Goal: Task Accomplishment & Management: Complete application form

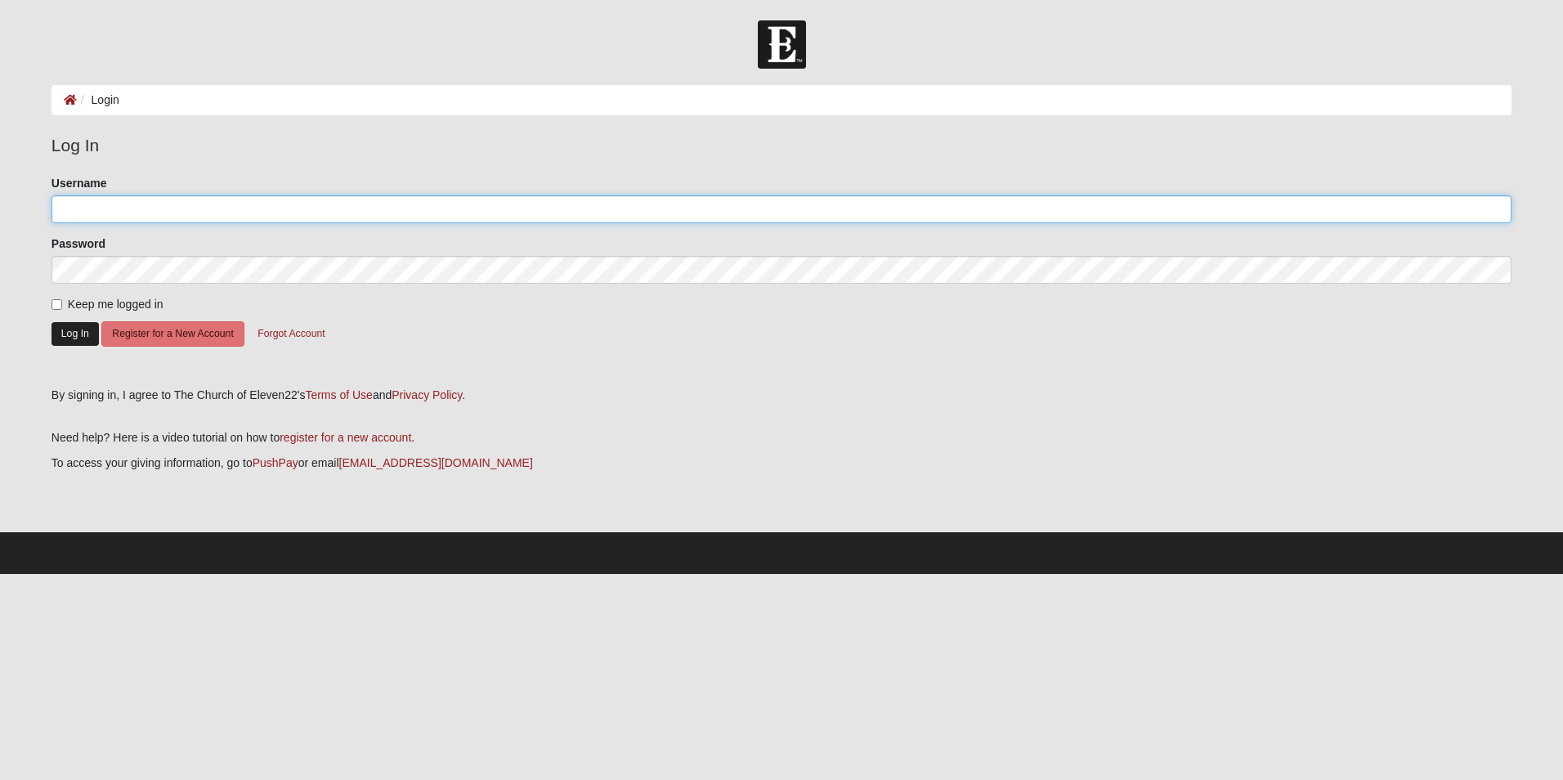
type input "michaelserig@gmail.com"
click at [65, 339] on button "Log In" at bounding box center [74, 334] width 47 height 24
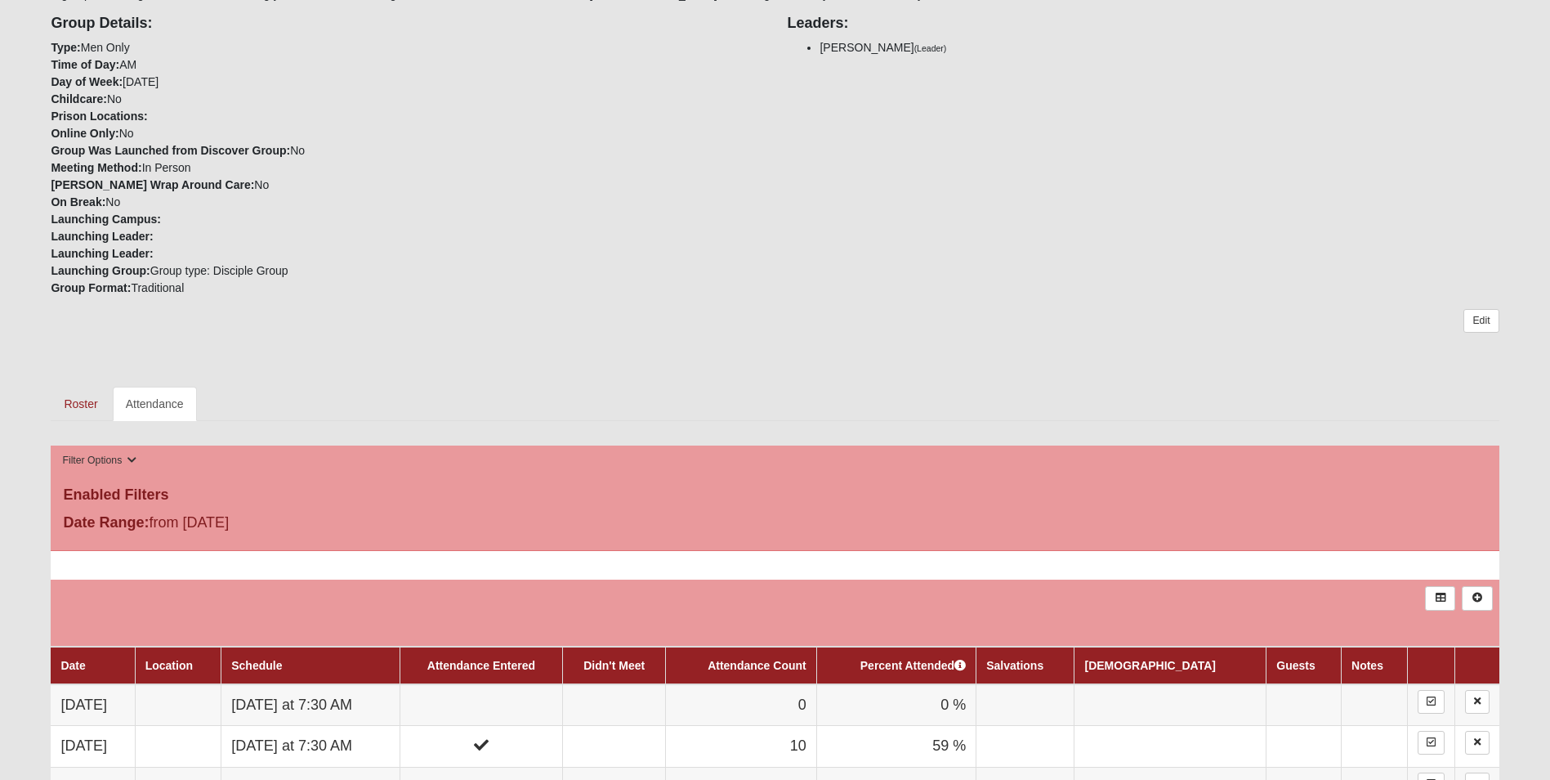
scroll to position [762, 0]
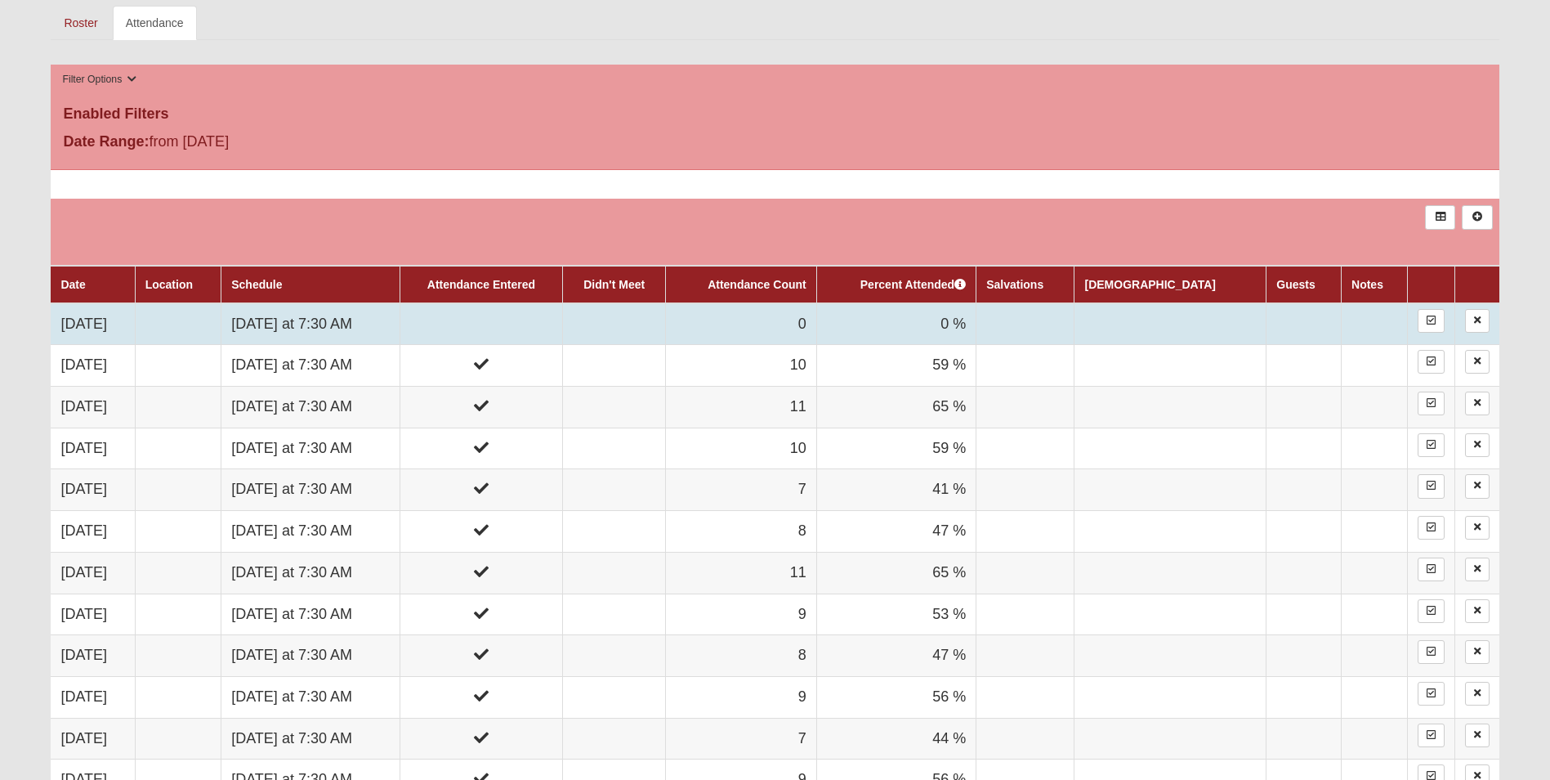
click at [397, 342] on td "[DATE] at 7:30 AM" at bounding box center [310, 324] width 179 height 42
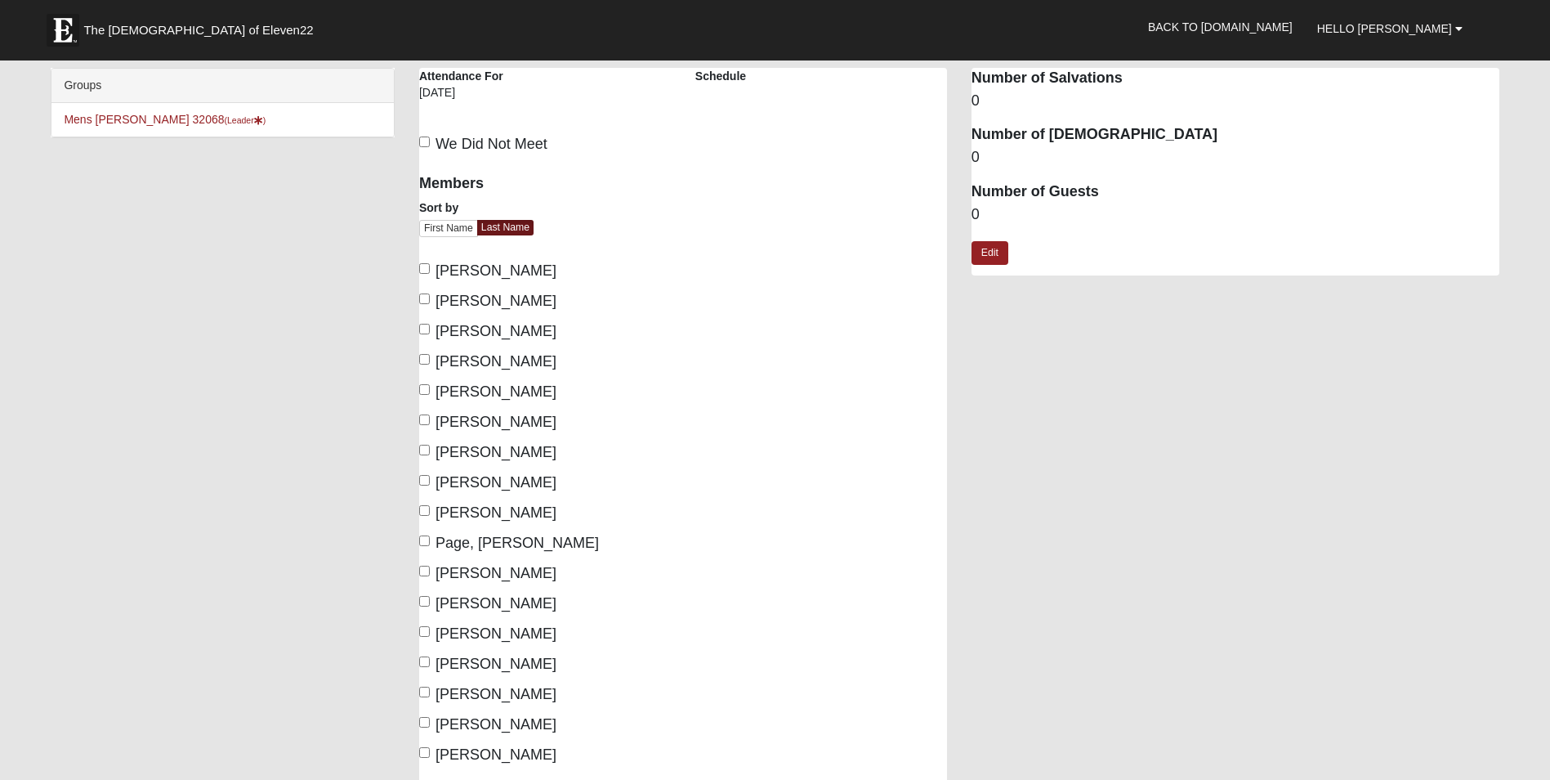
click at [454, 265] on span "Banks, Steve" at bounding box center [496, 270] width 121 height 16
click at [430, 265] on input "Banks, Steve" at bounding box center [424, 268] width 11 height 11
checkbox input "true"
click at [466, 385] on span "Davidson, Nate" at bounding box center [496, 391] width 121 height 16
click at [430, 385] on input "Davidson, Nate" at bounding box center [424, 389] width 11 height 11
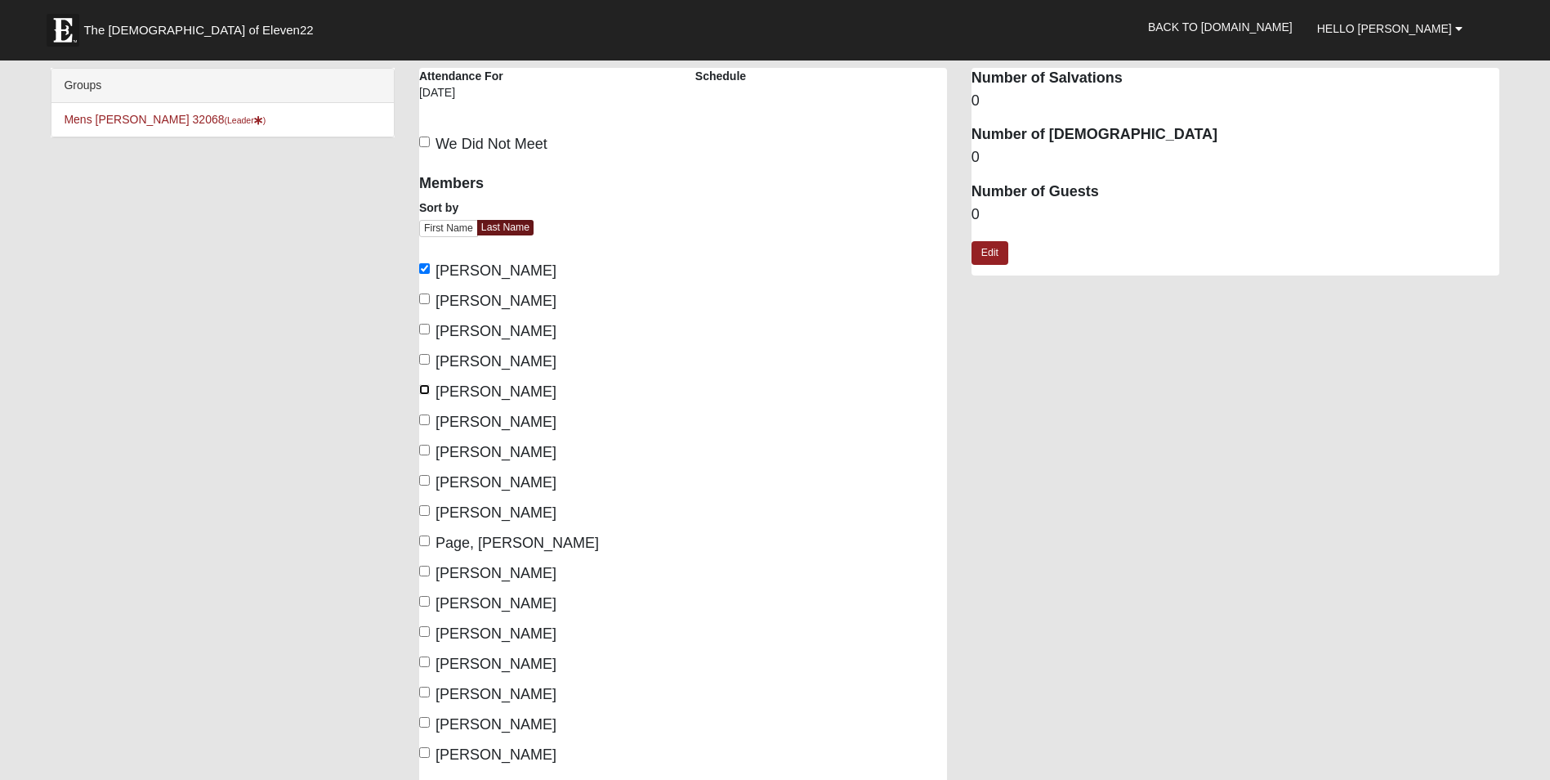
checkbox input "true"
click at [458, 413] on label "Edwards, Scott" at bounding box center [487, 422] width 137 height 22
click at [430, 414] on input "Edwards, Scott" at bounding box center [424, 419] width 11 height 11
checkbox input "true"
click at [447, 508] on span "Neely, Loren" at bounding box center [496, 512] width 121 height 16
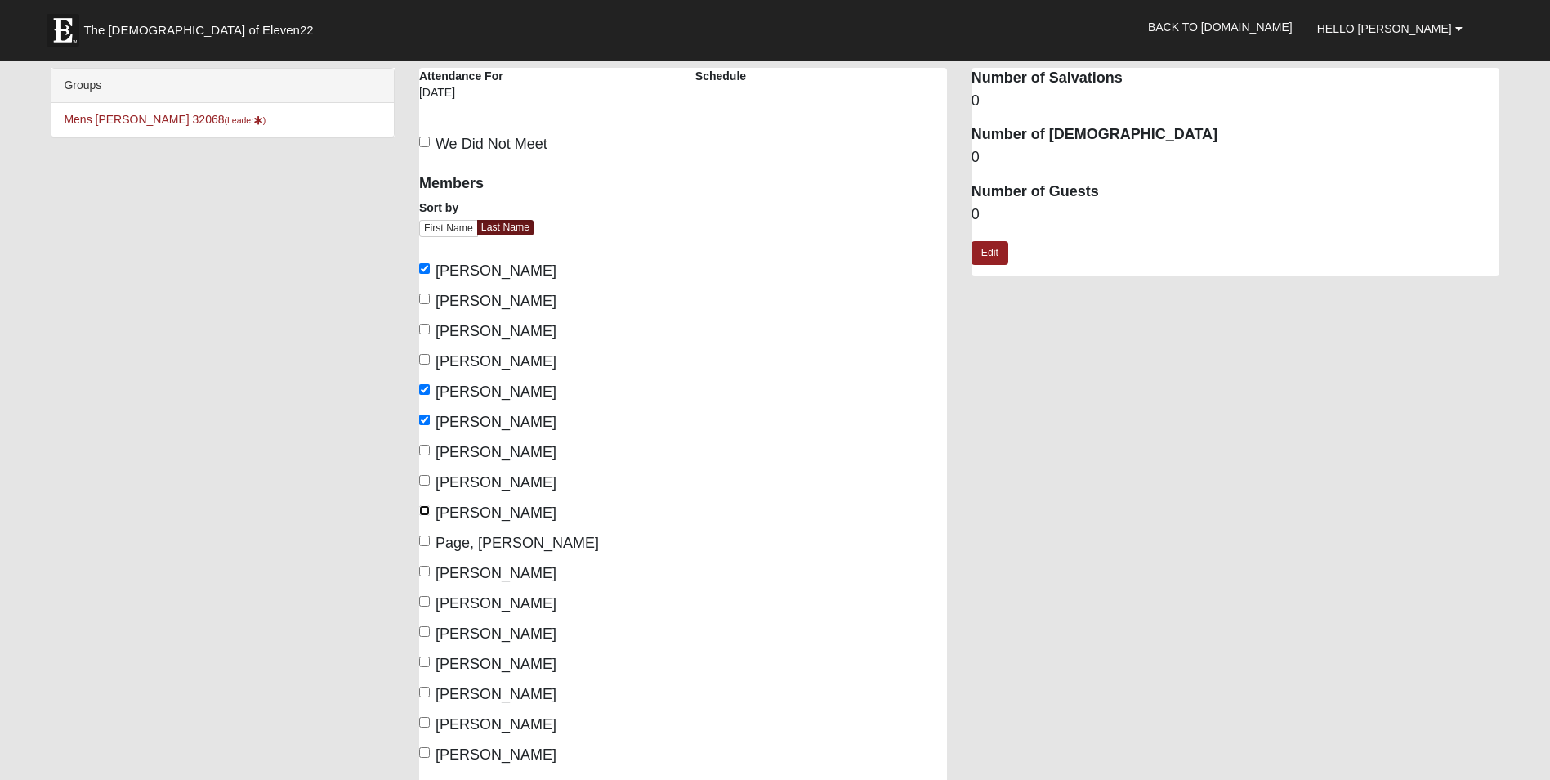
click at [430, 508] on input "Neely, Loren" at bounding box center [424, 510] width 11 height 11
checkbox input "true"
click at [451, 546] on span "Page, Carlton" at bounding box center [517, 542] width 163 height 16
click at [430, 546] on input "Page, Carlton" at bounding box center [424, 540] width 11 height 11
checkbox input "true"
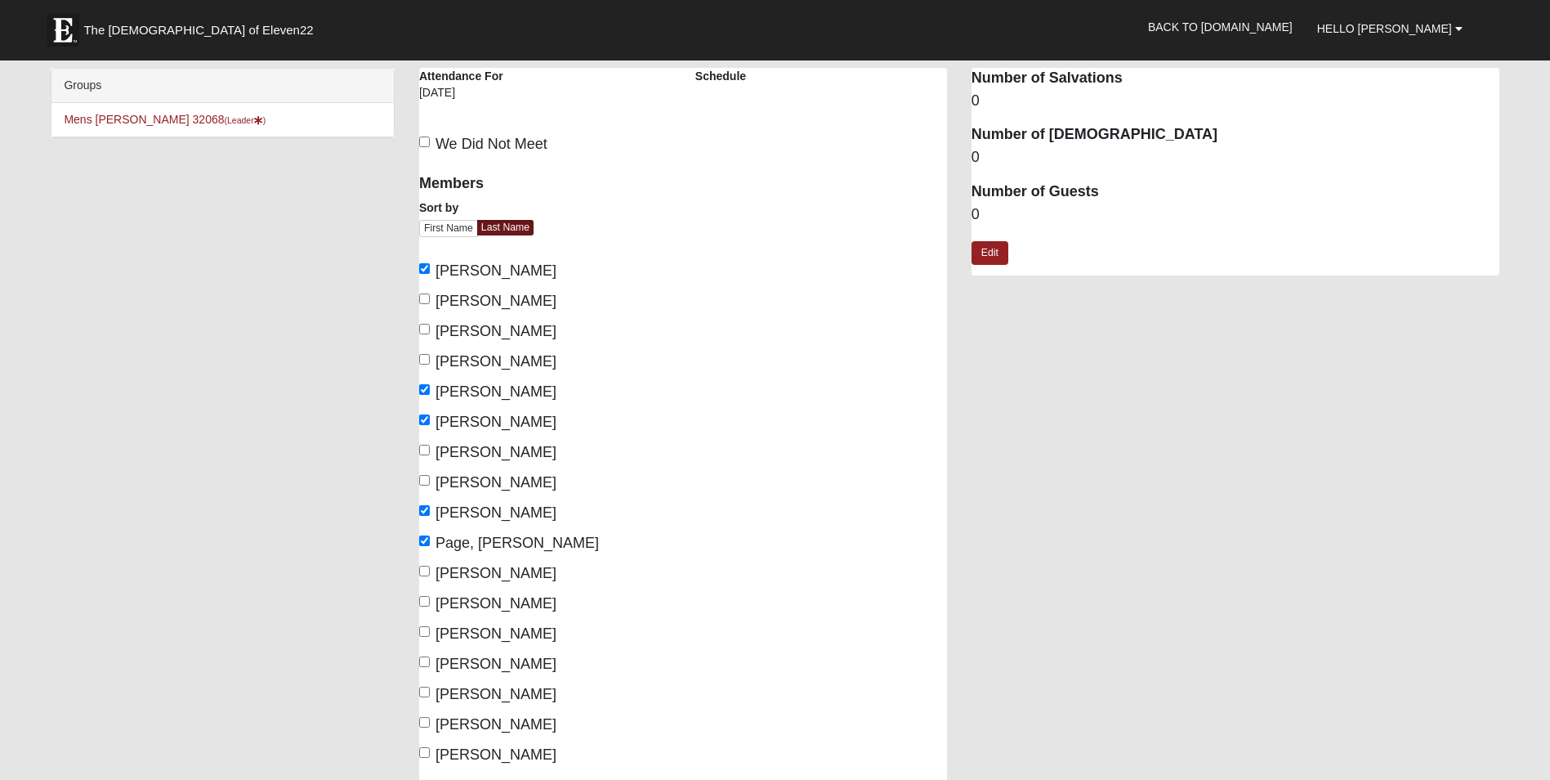
click at [451, 574] on span "Petros, Berekat" at bounding box center [496, 573] width 121 height 16
click at [430, 574] on input "Petros, Berekat" at bounding box center [424, 571] width 11 height 11
checkbox input "true"
click at [444, 634] on span "Serig, Mike" at bounding box center [496, 633] width 121 height 16
click at [430, 634] on input "Serig, Mike" at bounding box center [424, 631] width 11 height 11
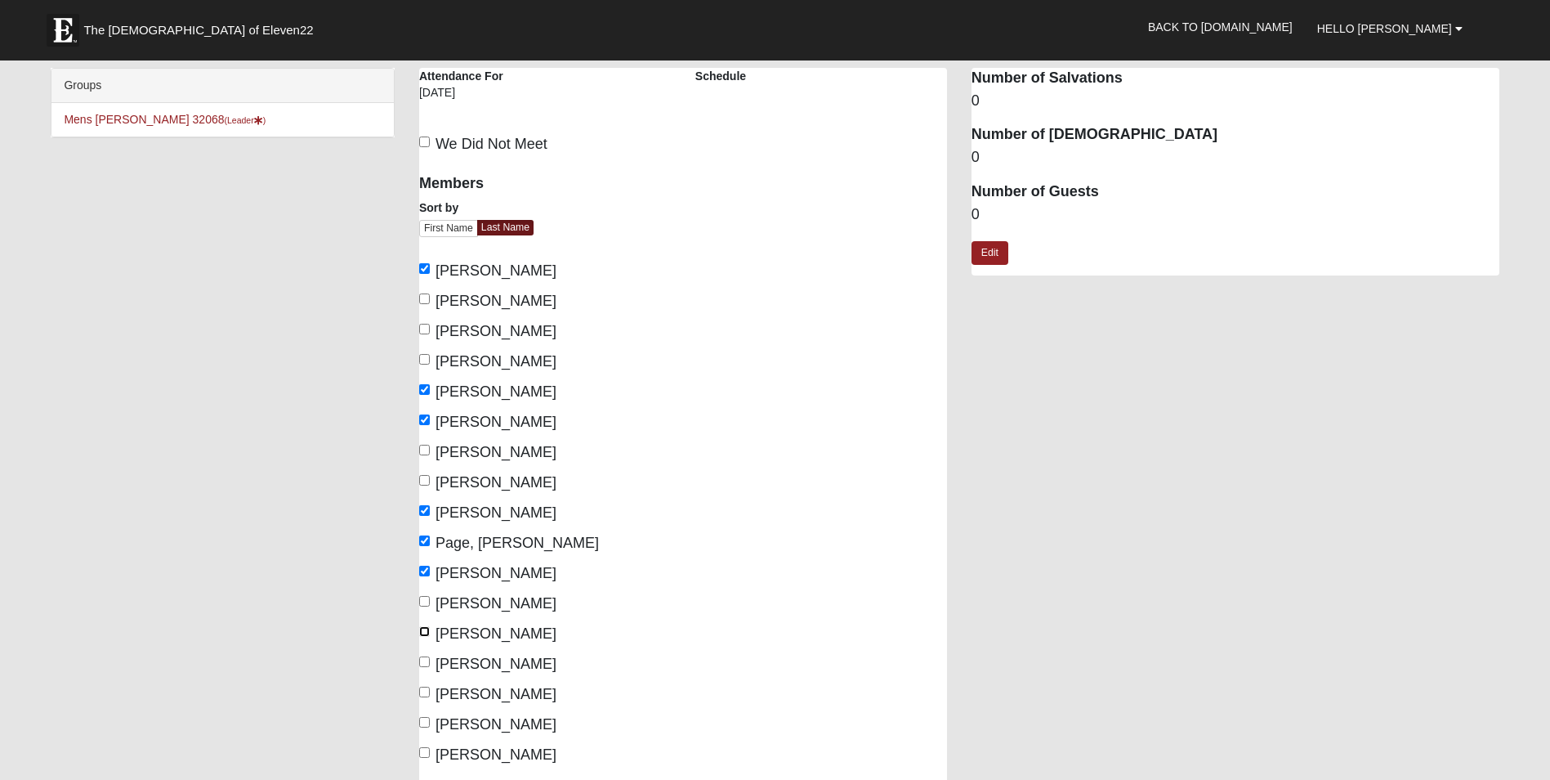
checkbox input "true"
click at [432, 749] on label "Yeomans, Cary" at bounding box center [487, 755] width 137 height 22
click at [430, 749] on input "Yeomans, Cary" at bounding box center [424, 752] width 11 height 11
checkbox input "true"
drag, startPoint x: 465, startPoint y: 686, endPoint x: 476, endPoint y: 682, distance: 11.7
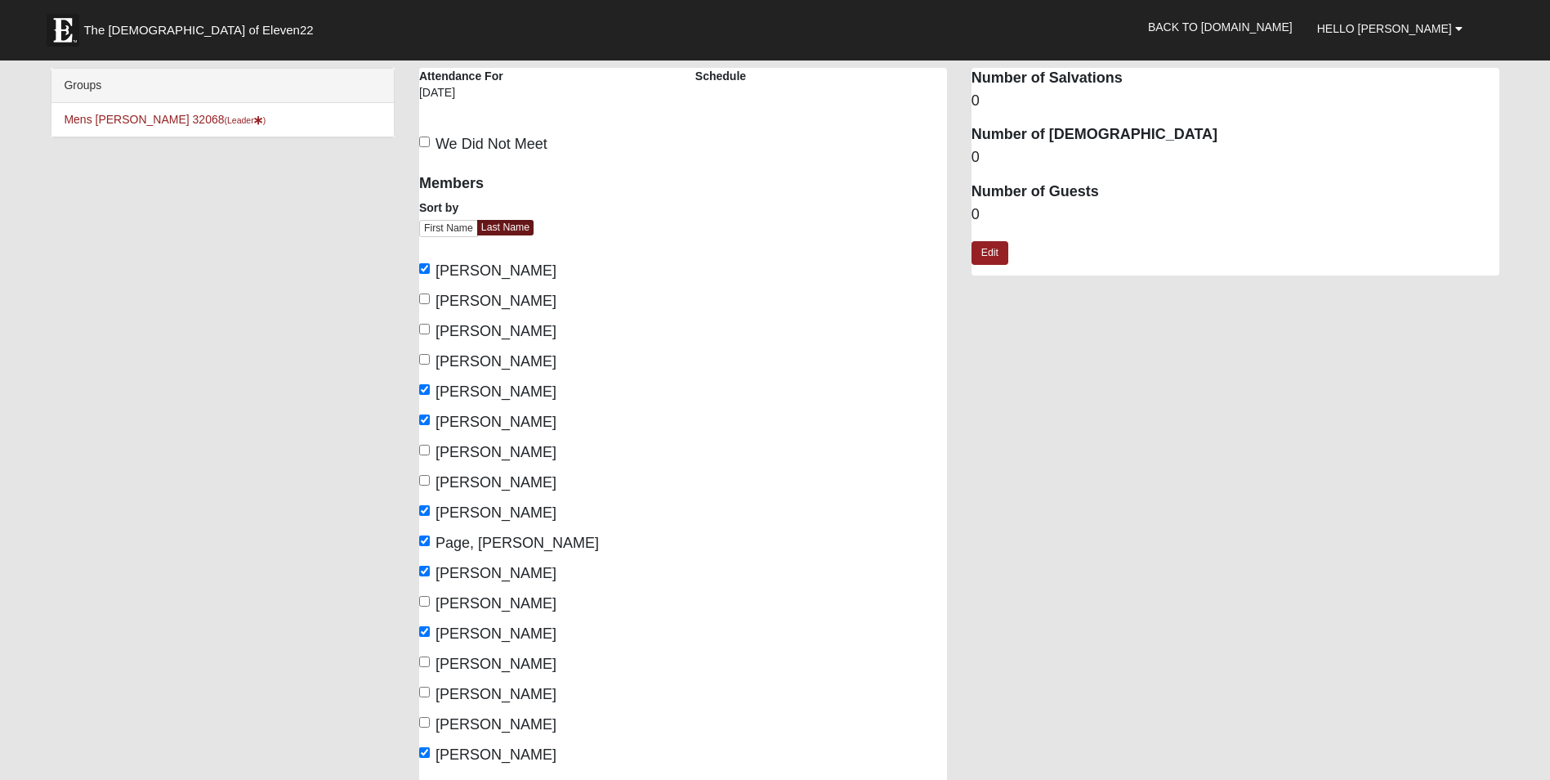
click at [467, 686] on span "Tindell, Steven" at bounding box center [496, 694] width 121 height 16
click at [430, 686] on input "Tindell, Steven" at bounding box center [424, 691] width 11 height 11
checkbox input "true"
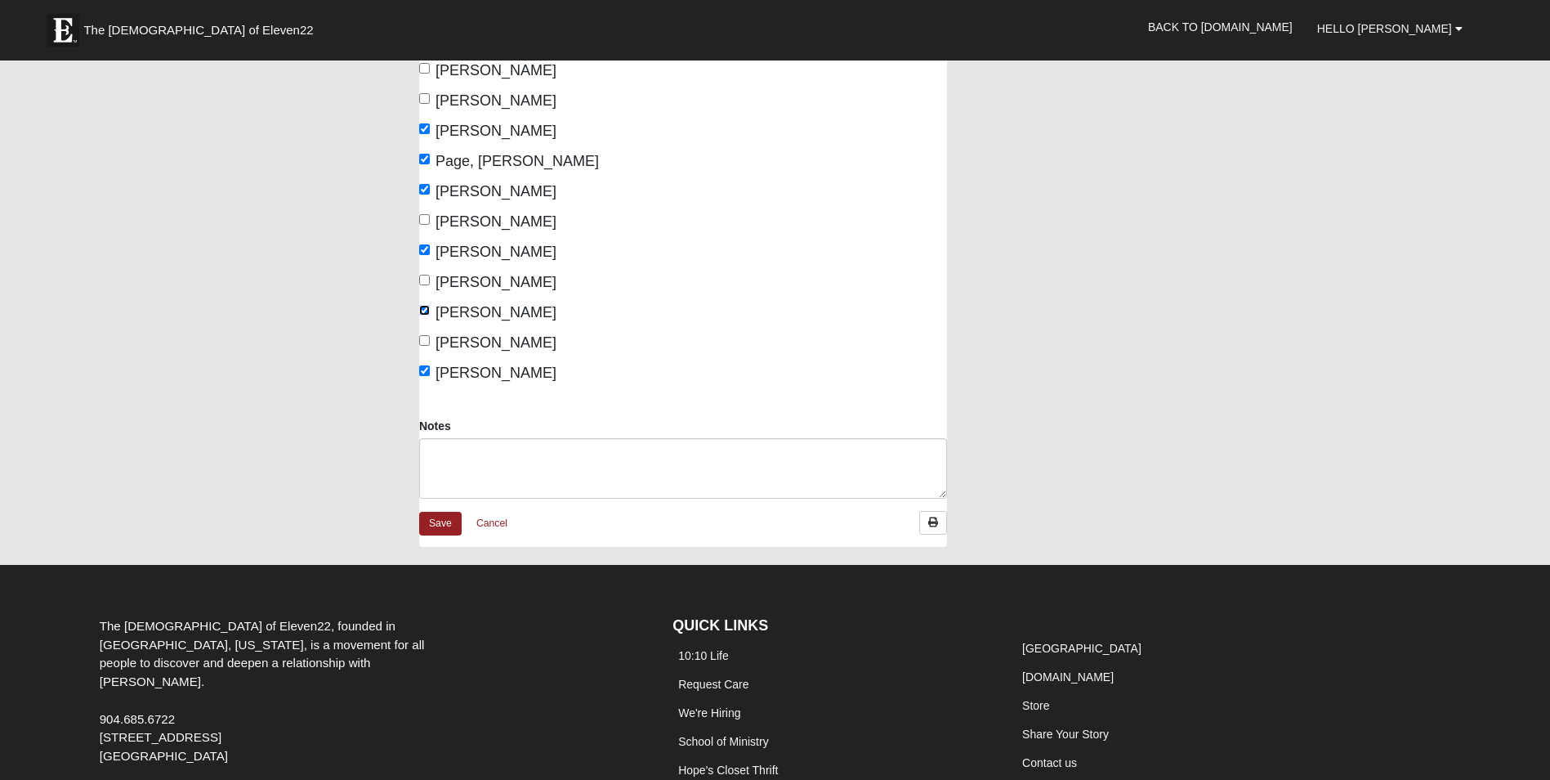
scroll to position [496, 0]
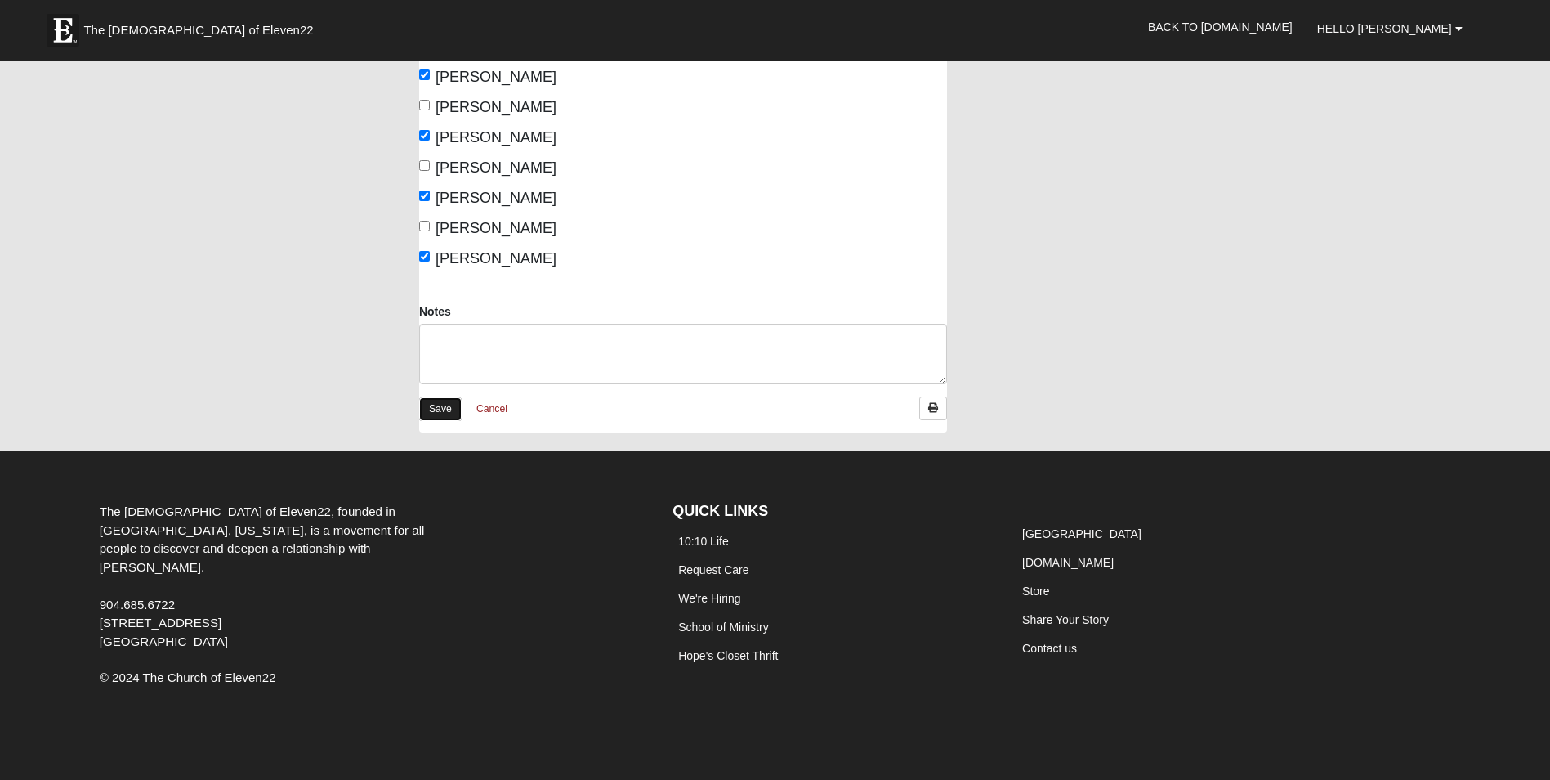
click at [440, 409] on link "Save" at bounding box center [440, 409] width 42 height 24
